Goal: Transaction & Acquisition: Purchase product/service

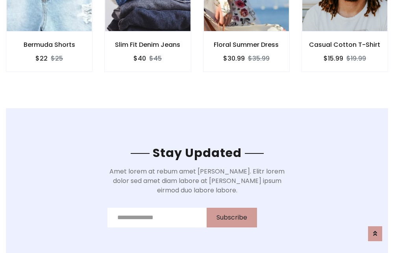
scroll to position [1186, 0]
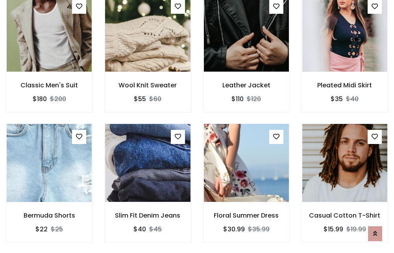
click at [197, 126] on div "Floral Summer Dress $30.99 $35.99" at bounding box center [246, 189] width 98 height 130
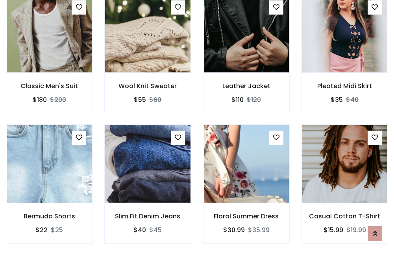
click at [197, 126] on div "Floral Summer Dress $30.99 $35.99" at bounding box center [246, 189] width 98 height 130
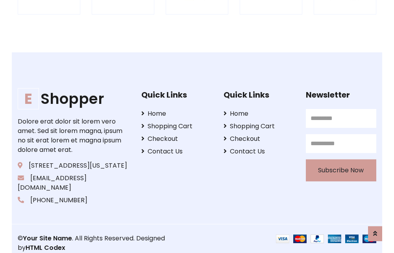
scroll to position [1499, 0]
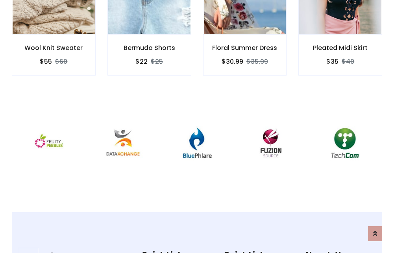
click at [197, 126] on img at bounding box center [197, 143] width 43 height 43
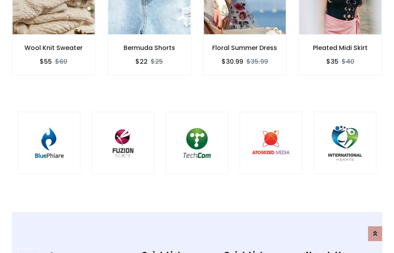
click at [197, 126] on img at bounding box center [197, 143] width 43 height 43
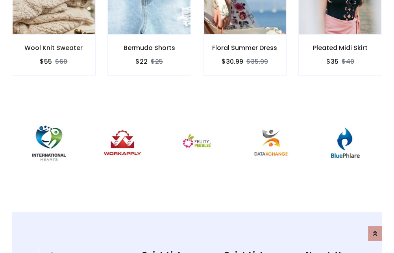
scroll to position [0, 0]
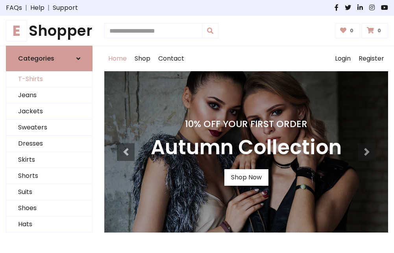
click at [49, 80] on link "T-Shirts" at bounding box center [49, 79] width 86 height 16
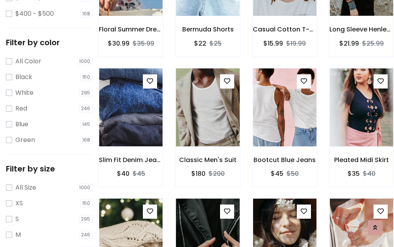
scroll to position [276, 0]
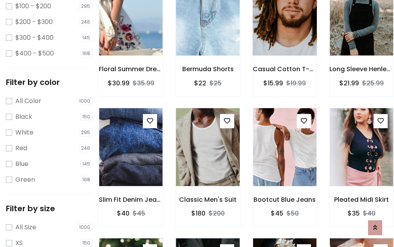
click at [285, 28] on img at bounding box center [285, 16] width 76 height 189
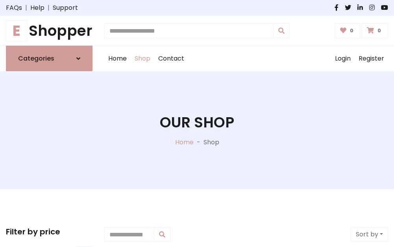
click at [49, 31] on h1 "E Shopper" at bounding box center [49, 30] width 87 height 17
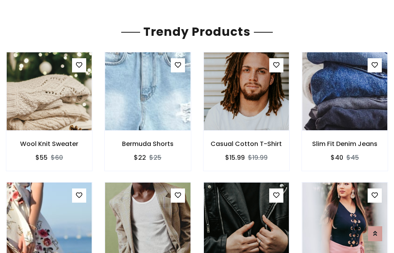
scroll to position [46, 0]
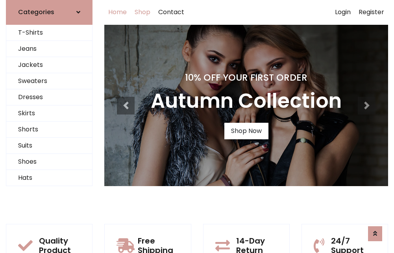
click at [143, 12] on link "Shop" at bounding box center [143, 12] width 24 height 25
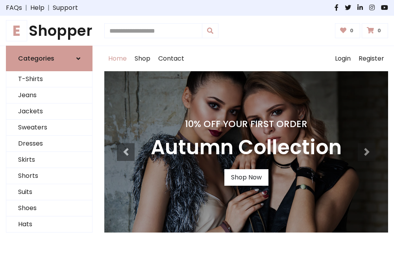
scroll to position [258, 0]
